Goal: Task Accomplishment & Management: Manage account settings

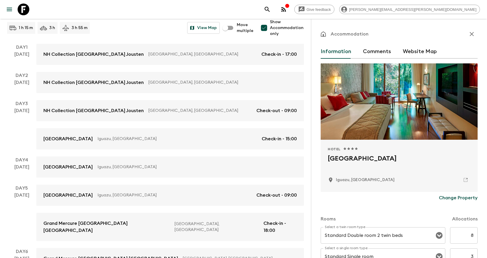
scroll to position [70, 0]
click at [287, 12] on icon "button" at bounding box center [283, 9] width 7 height 7
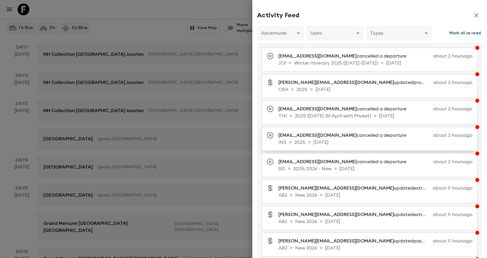
scroll to position [65, 0]
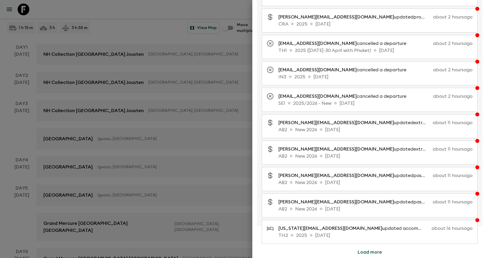
click at [369, 249] on button "Load more" at bounding box center [369, 252] width 38 height 12
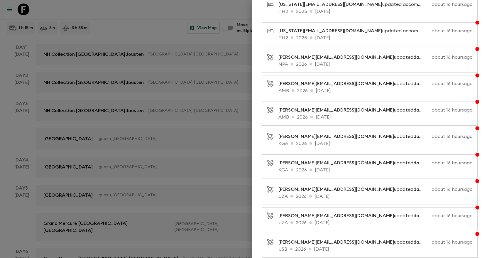
scroll to position [329, 0]
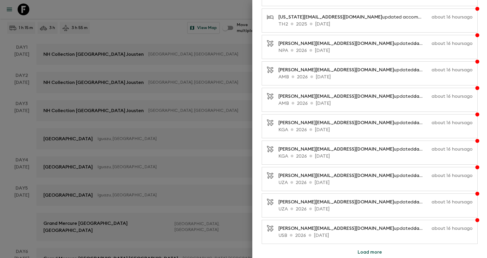
click at [372, 253] on button "Load more" at bounding box center [369, 252] width 38 height 12
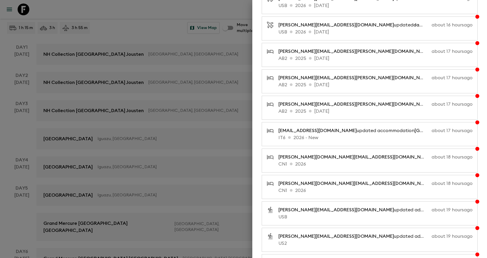
scroll to position [593, 0]
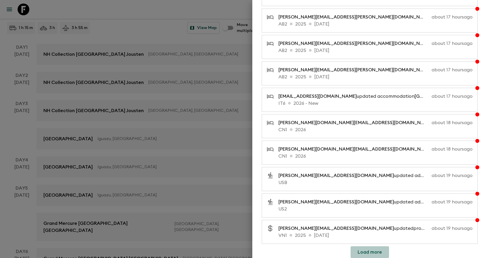
click at [374, 252] on button "Load more" at bounding box center [369, 252] width 38 height 12
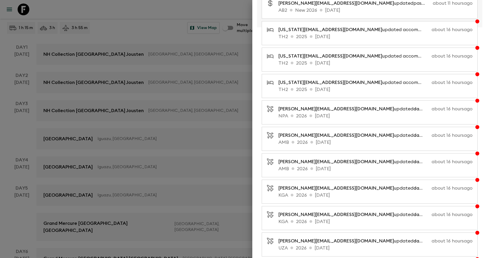
scroll to position [0, 0]
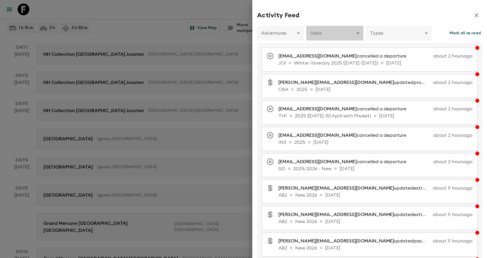
click at [319, 36] on body "Give feedback [PERSON_NAME][EMAIL_ADDRESS][PERSON_NAME][DOMAIN_NAME] Argentina …" at bounding box center [243, 133] width 487 height 407
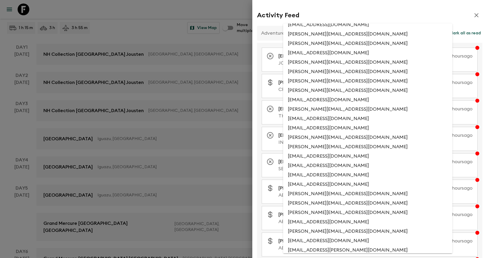
scroll to position [373, 0]
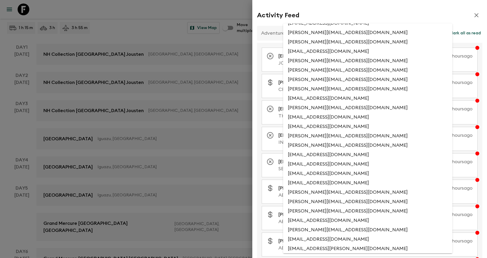
click at [322, 145] on li "[PERSON_NAME][EMAIL_ADDRESS][DOMAIN_NAME]" at bounding box center [367, 144] width 169 height 9
type input "3729c8b4-116c-4801-b827-55a2df4578ea"
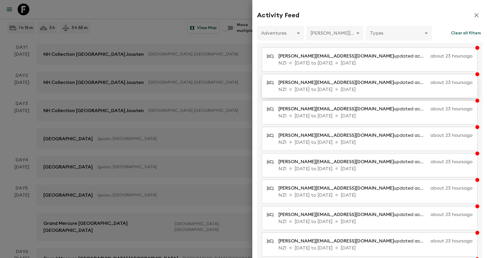
click at [422, 91] on p "NZ1 [DATE] to [DATE] [DATE]" at bounding box center [375, 89] width 194 height 7
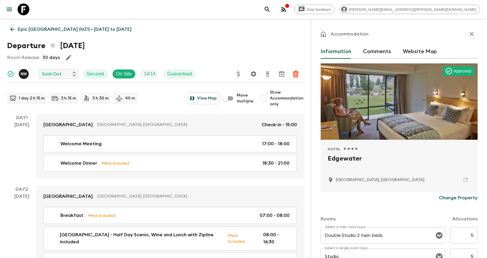
click at [62, 29] on p "Epic [GEOGRAPHIC_DATA] (NZ1) • [DATE] to [DATE]" at bounding box center [74, 29] width 113 height 7
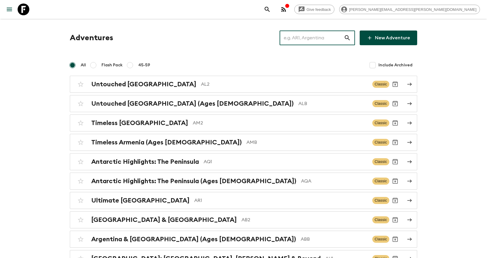
click at [300, 38] on input "text" at bounding box center [311, 38] width 64 height 16
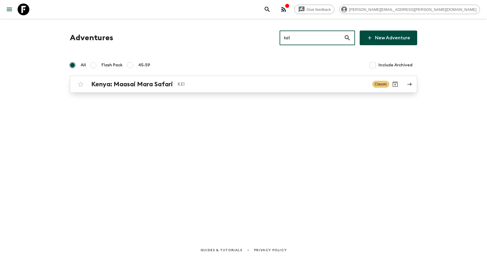
type input "ke1"
click at [225, 83] on p "KE1" at bounding box center [272, 84] width 190 height 7
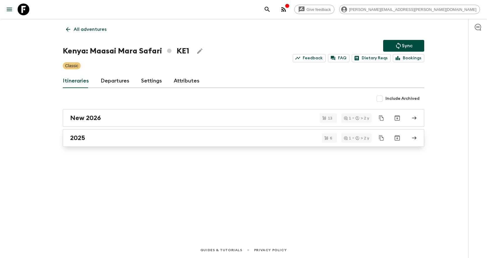
click at [223, 137] on div "2025" at bounding box center [237, 138] width 335 height 8
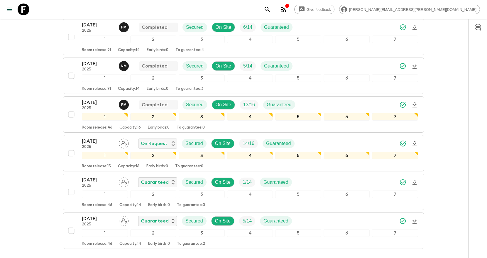
scroll to position [113, 0]
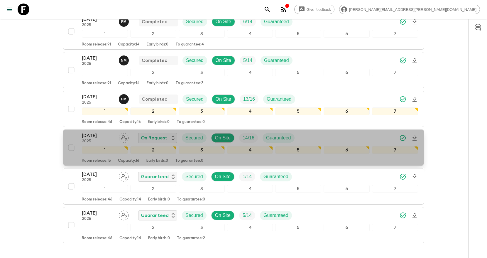
click at [338, 132] on div "23 Nov 2025 2025 On Request Secured On Site 14 / 16 Guaranteed" at bounding box center [250, 138] width 336 height 12
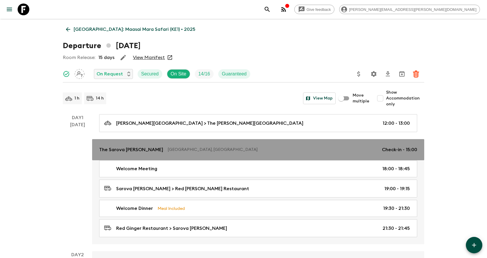
click at [360, 147] on p "Nairobi, Kenya" at bounding box center [272, 150] width 209 height 6
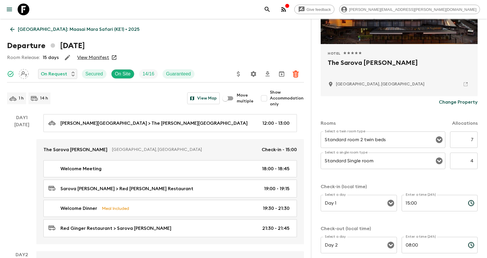
scroll to position [96, 0]
click at [471, 142] on input "7" at bounding box center [464, 139] width 28 height 16
type input "8"
click at [479, 181] on div "Accommodation Information Comments Website Map Approved Hotel 1 Star 2 Stars 3 …" at bounding box center [399, 148] width 176 height 258
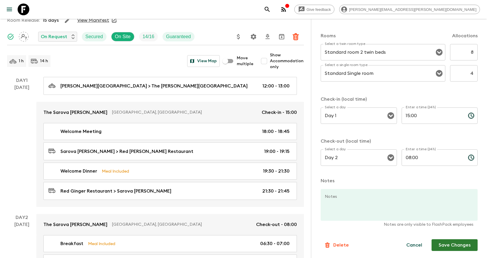
scroll to position [47, 0]
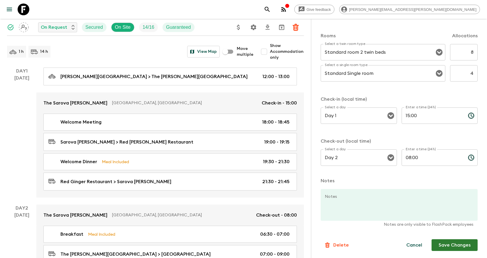
click at [458, 244] on button "Save Changes" at bounding box center [454, 245] width 46 height 12
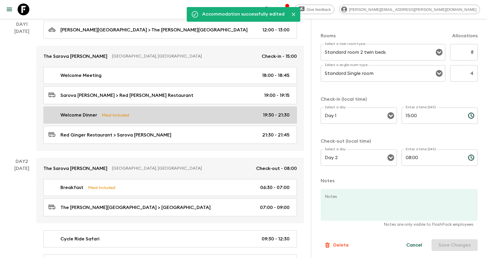
scroll to position [98, 0]
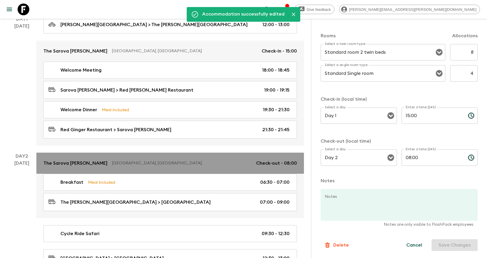
click at [238, 169] on link "The Sarova Stanley Nairobi, Kenya Check-out - 08:00" at bounding box center [169, 162] width 267 height 21
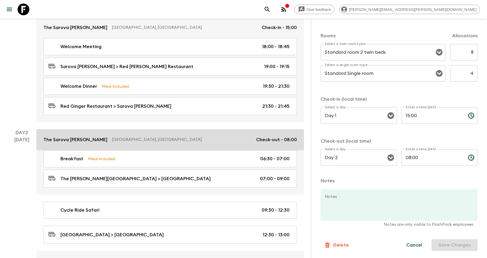
scroll to position [100, 0]
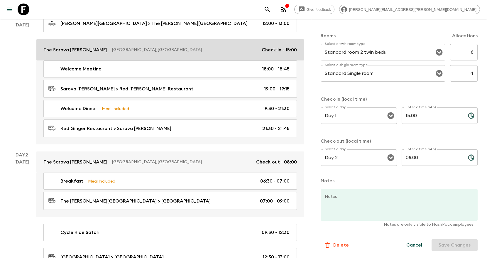
click at [247, 46] on div "The Sarova Stanley Nairobi, Kenya Check-in - 15:00" at bounding box center [169, 49] width 253 height 7
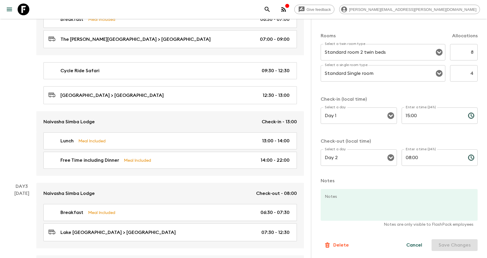
scroll to position [262, 0]
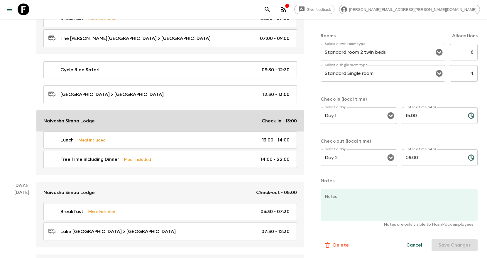
click at [246, 127] on link "Naivasha Simba Lodge Check-in - 13:00" at bounding box center [169, 120] width 267 height 21
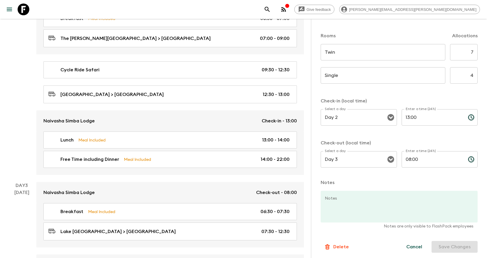
click at [473, 53] on input "7" at bounding box center [464, 52] width 28 height 16
type input "8"
click at [477, 93] on form "Naivasha Simba Lodge Change Property Rooms Allocations Twin ​ ​ 8 ​ Single ​ ​ …" at bounding box center [398, 74] width 157 height 355
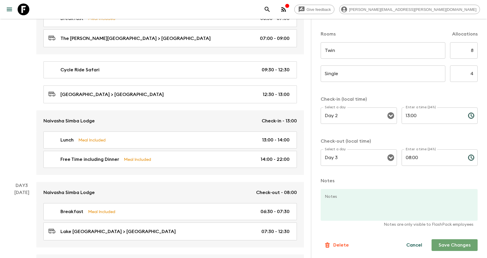
click at [456, 245] on button "Save Changes" at bounding box center [454, 245] width 46 height 12
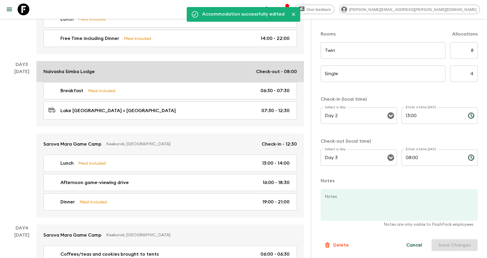
scroll to position [385, 0]
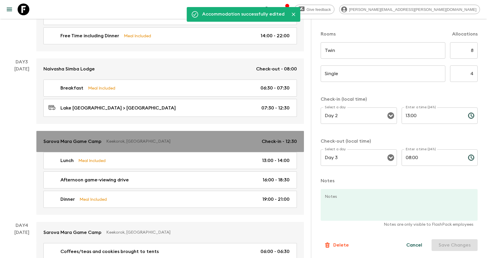
click at [230, 138] on p "Keekorok, Kenya" at bounding box center [181, 141] width 151 height 6
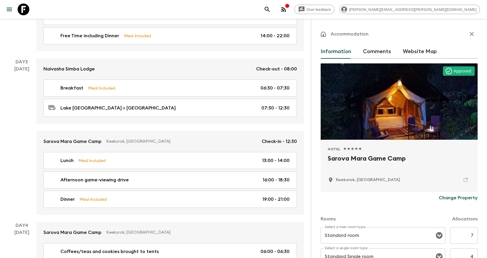
click at [472, 235] on input "7" at bounding box center [464, 235] width 28 height 16
type input "8"
click at [482, 213] on div "Accommodation Information Comments Website Map Approved Hotel 1 Star 2 Stars 3 …" at bounding box center [399, 148] width 176 height 258
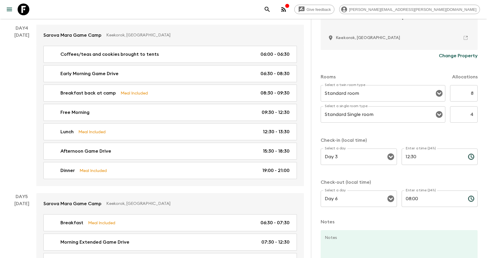
scroll to position [183, 0]
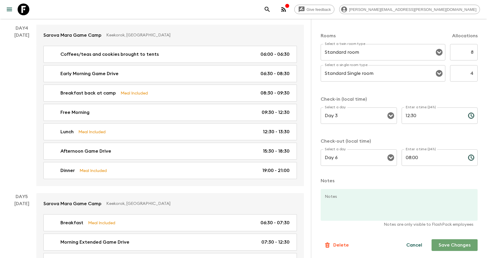
click at [452, 247] on button "Save Changes" at bounding box center [454, 245] width 46 height 12
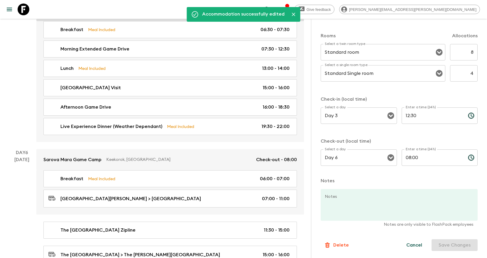
scroll to position [796, 0]
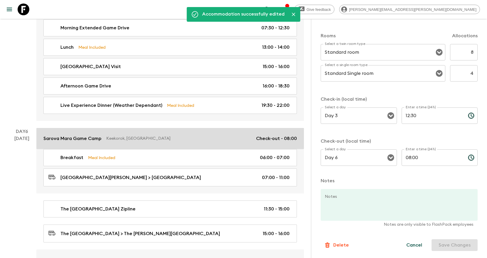
click at [227, 140] on link "Sarova Mara Game Camp Keekorok, Kenya Check-out - 08:00" at bounding box center [169, 138] width 267 height 21
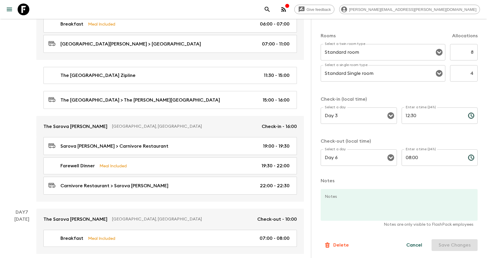
scroll to position [932, 0]
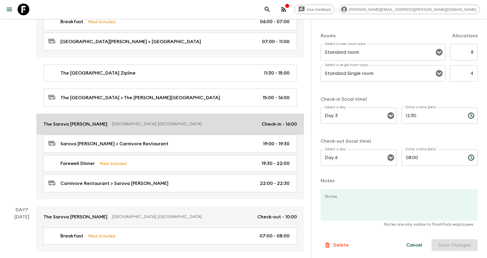
click at [225, 121] on p "Nairobi, Kenya" at bounding box center [184, 124] width 145 height 6
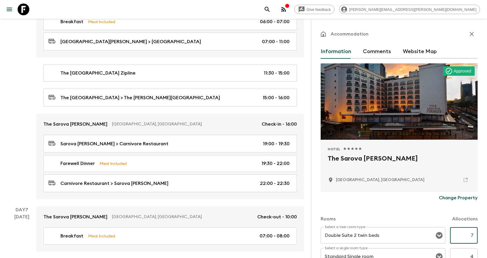
click at [471, 235] on input "7" at bounding box center [464, 235] width 28 height 16
type input "8"
click at [480, 225] on div "Accommodation Information Comments Website Map Approved Hotel 1 Star 2 Stars 3 …" at bounding box center [399, 148] width 176 height 258
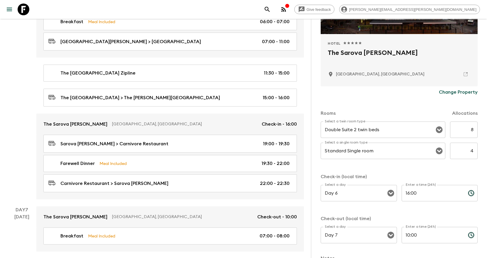
scroll to position [183, 0]
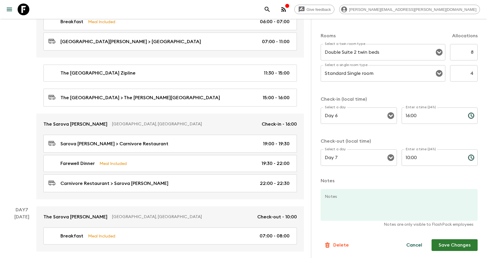
click at [449, 247] on button "Save Changes" at bounding box center [454, 245] width 46 height 12
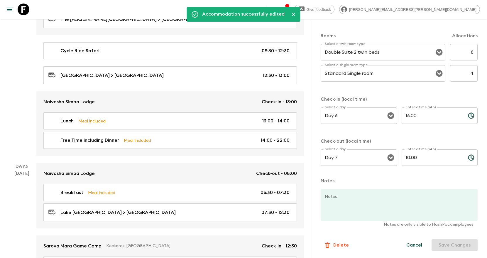
scroll to position [0, 0]
